Goal: Information Seeking & Learning: Learn about a topic

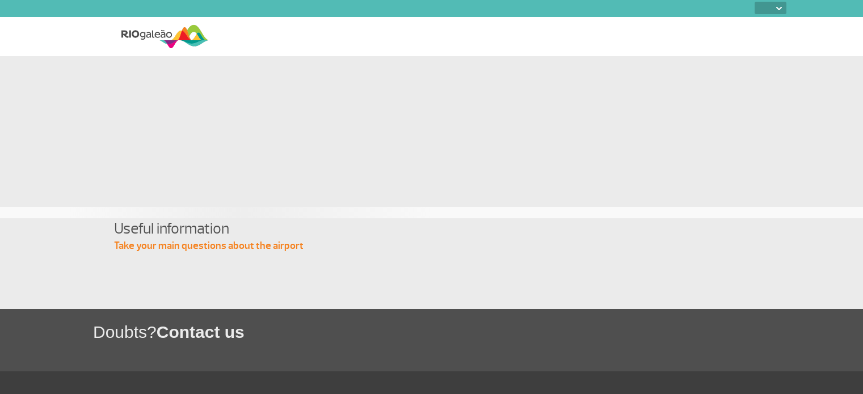
select select
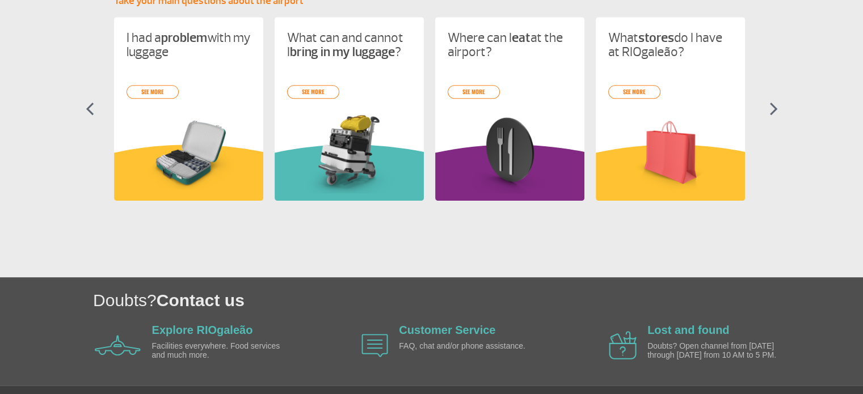
scroll to position [541, 0]
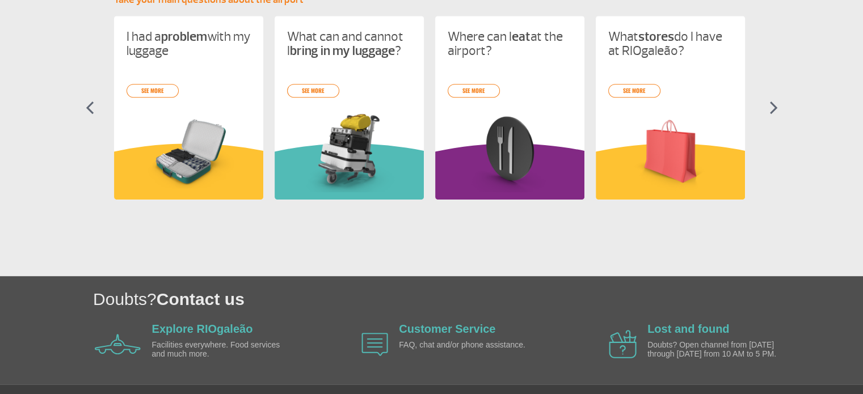
click at [773, 111] on img at bounding box center [773, 108] width 9 height 14
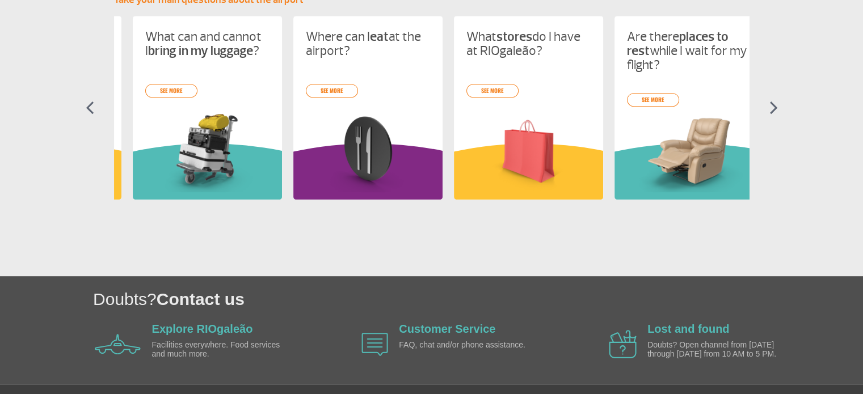
scroll to position [0, 160]
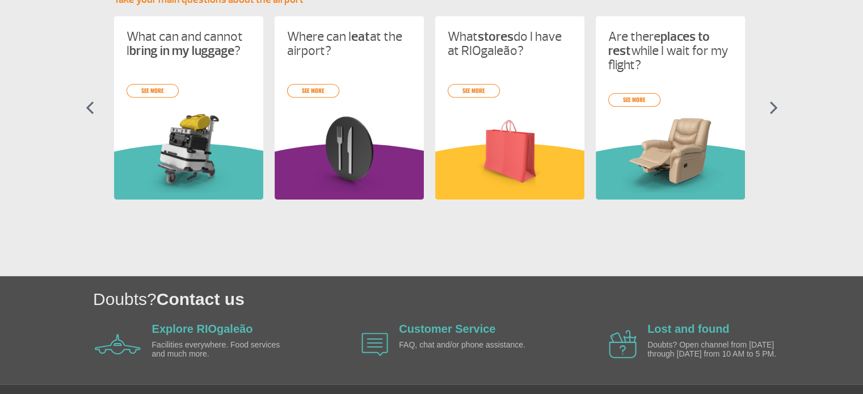
click at [773, 111] on img at bounding box center [773, 108] width 9 height 14
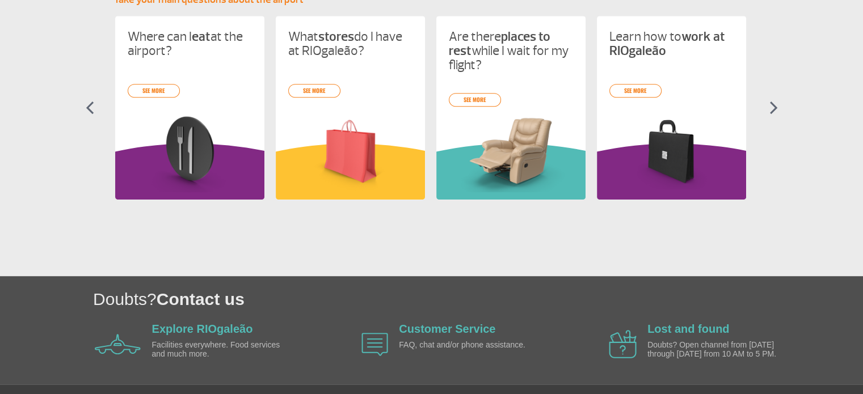
scroll to position [0, 321]
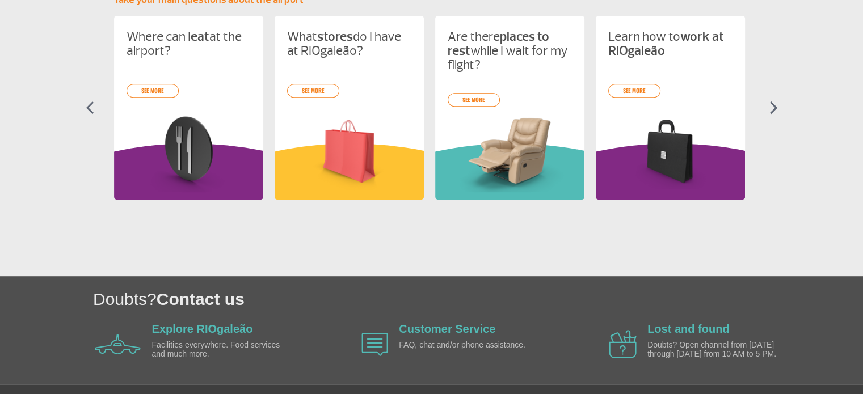
click at [773, 111] on img at bounding box center [773, 108] width 9 height 14
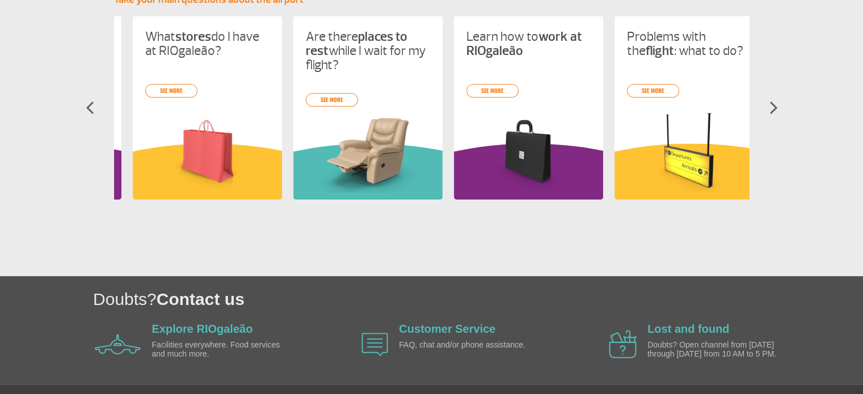
scroll to position [0, 481]
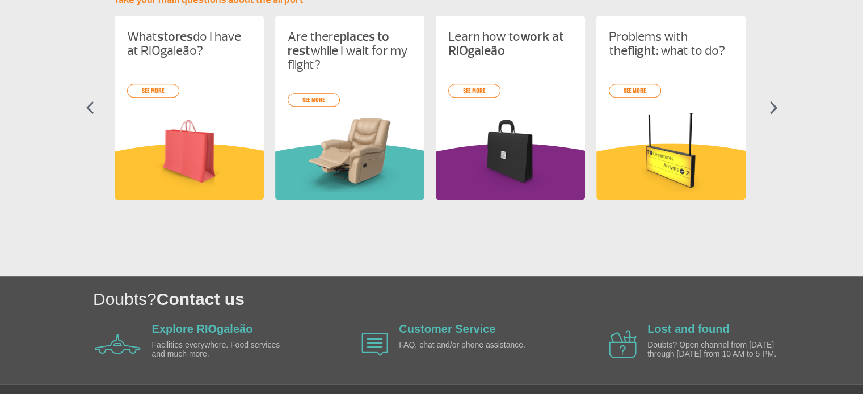
click at [773, 111] on img at bounding box center [773, 108] width 9 height 14
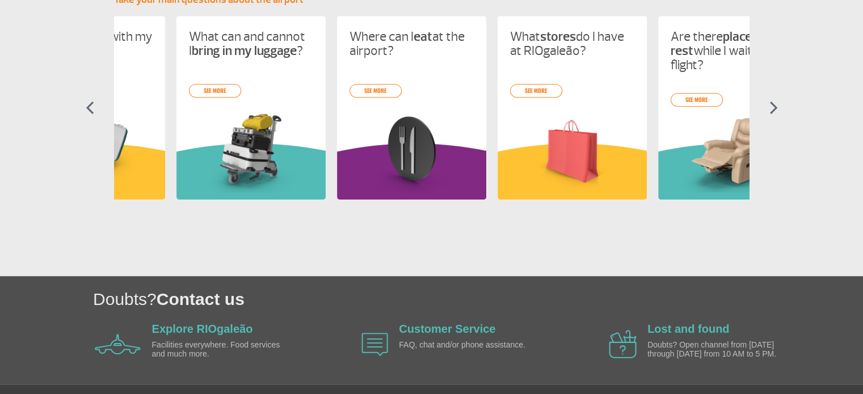
scroll to position [0, 0]
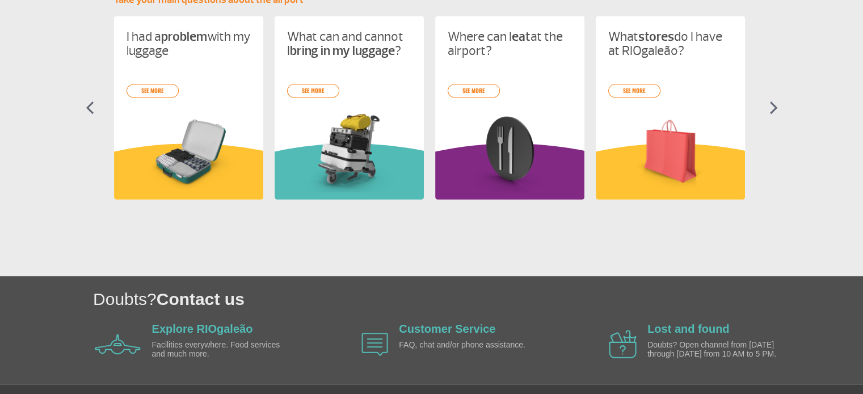
click at [773, 111] on img at bounding box center [773, 108] width 9 height 14
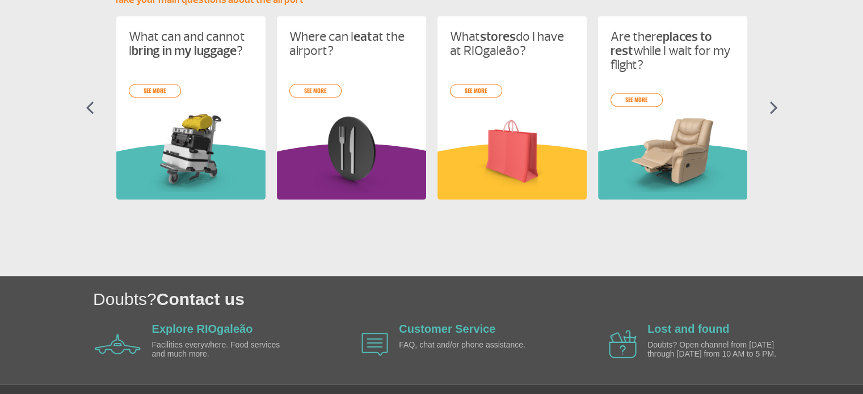
scroll to position [0, 160]
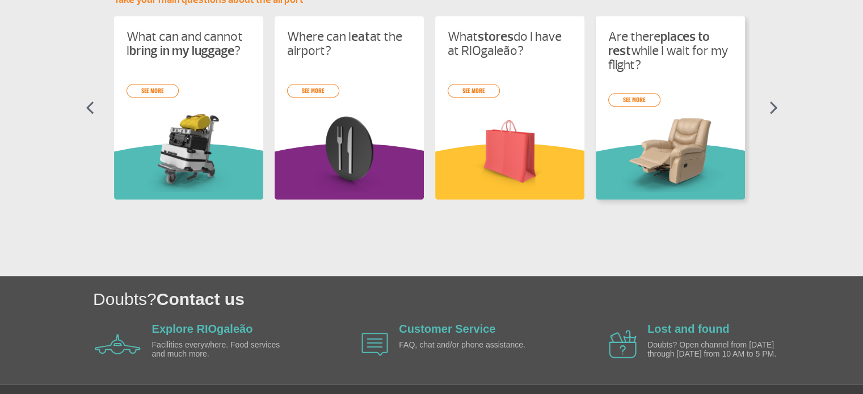
click at [660, 138] on img at bounding box center [670, 151] width 124 height 81
click at [637, 105] on link "see more" at bounding box center [634, 100] width 52 height 14
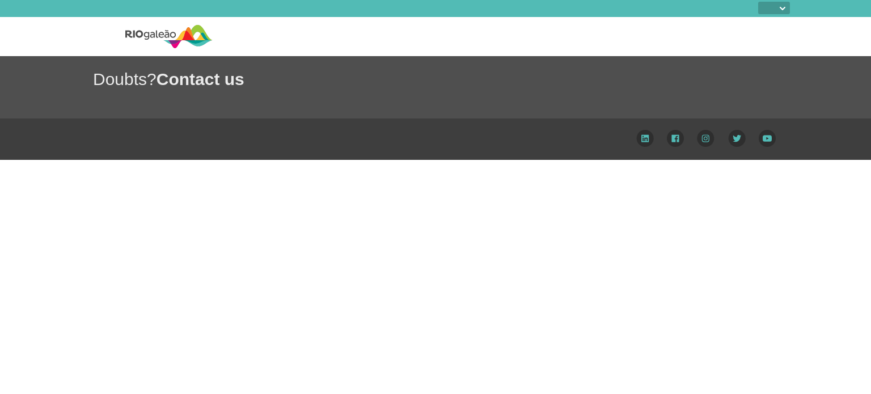
select select
